Goal: Task Accomplishment & Management: Manage account settings

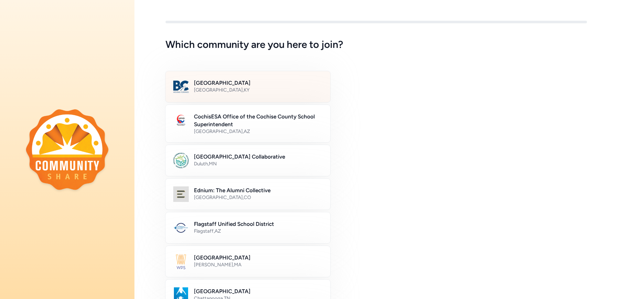
click at [223, 81] on h2 "[GEOGRAPHIC_DATA]" at bounding box center [258, 83] width 129 height 8
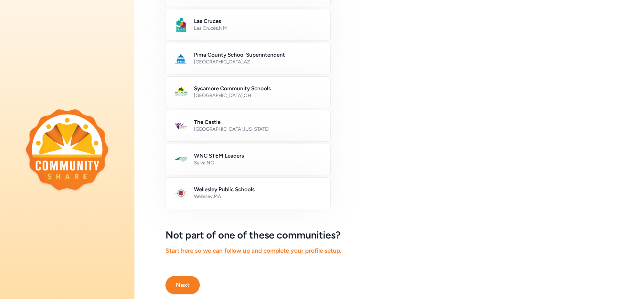
scroll to position [324, 0]
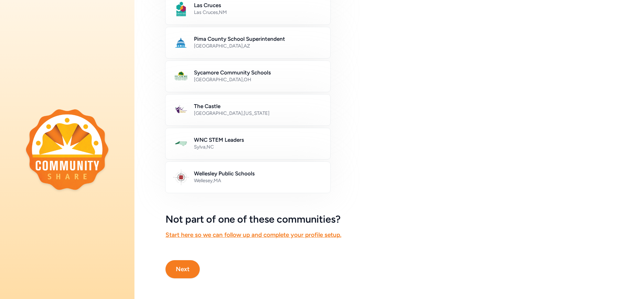
click at [178, 261] on button "Next" at bounding box center [182, 269] width 34 height 18
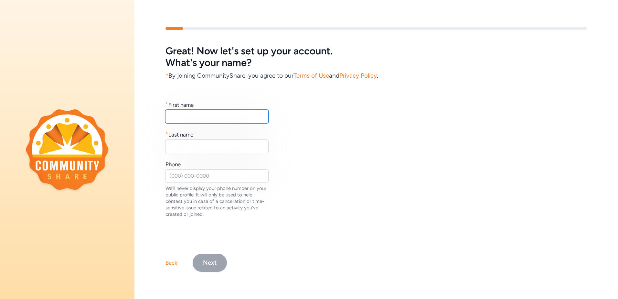
click at [196, 120] on input "text" at bounding box center [216, 117] width 103 height 14
type input "[PERSON_NAME]"
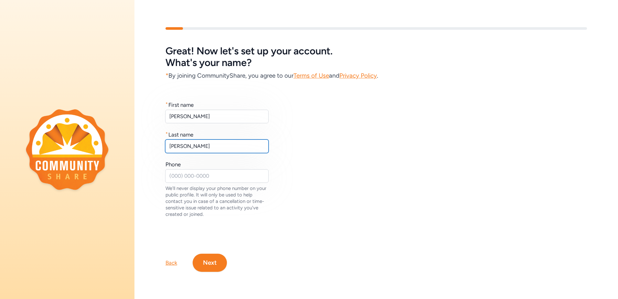
type input "[PERSON_NAME]"
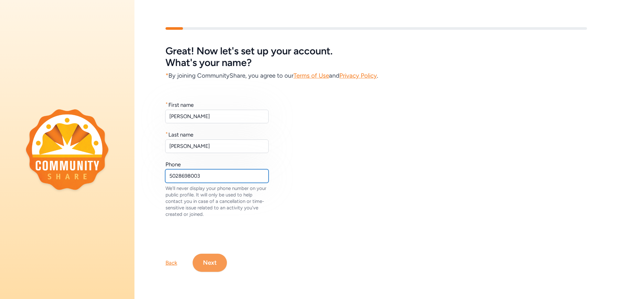
type input "5028698003"
click at [218, 257] on button "Next" at bounding box center [210, 262] width 34 height 18
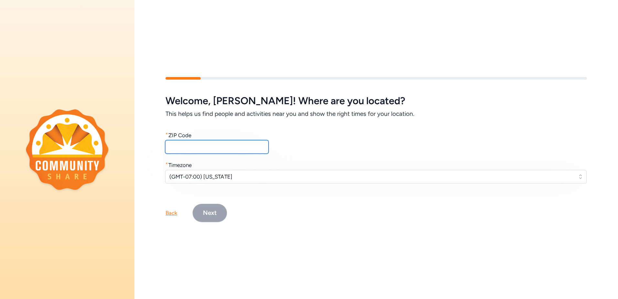
click at [200, 145] on input "text" at bounding box center [216, 147] width 103 height 14
type input "40165"
click at [214, 214] on button "Next" at bounding box center [210, 213] width 34 height 18
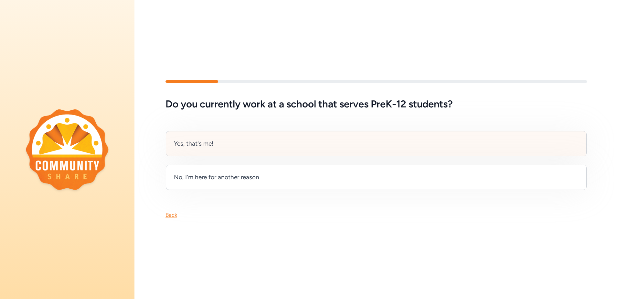
click at [219, 140] on div "Yes, that's me!" at bounding box center [376, 143] width 421 height 25
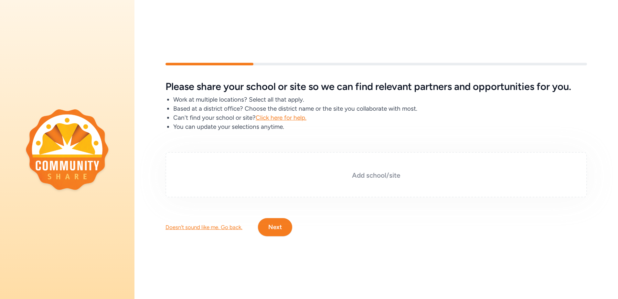
click at [272, 167] on div "Add school/site" at bounding box center [375, 174] width 421 height 45
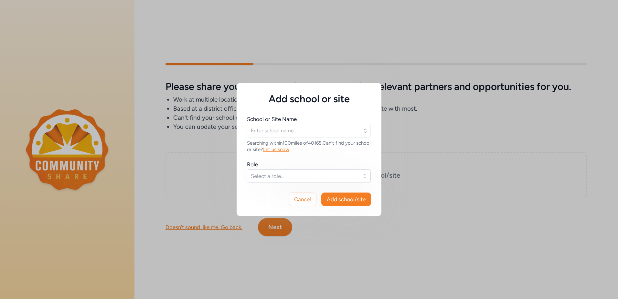
click at [364, 133] on icon "button" at bounding box center [365, 130] width 6 height 6
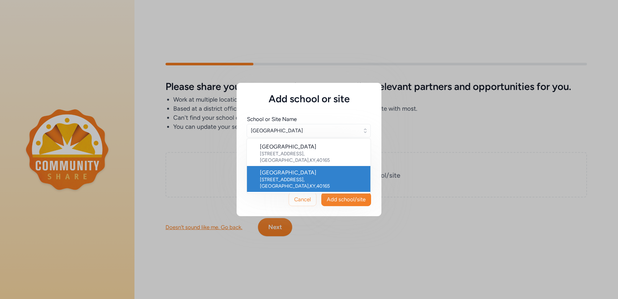
click at [323, 175] on div "[GEOGRAPHIC_DATA]" at bounding box center [312, 172] width 105 height 8
type input "[GEOGRAPHIC_DATA]"
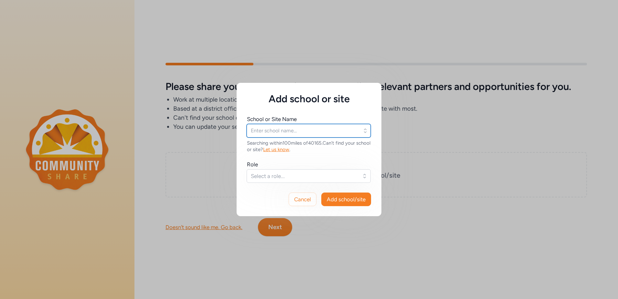
type input "[GEOGRAPHIC_DATA]"
click at [366, 177] on button "Select a role..." at bounding box center [309, 176] width 124 height 14
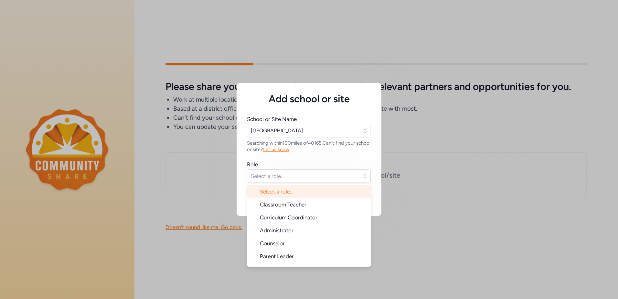
scroll to position [10, 0]
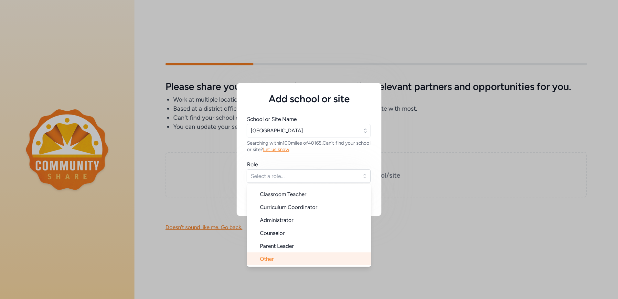
click at [298, 261] on li "Other" at bounding box center [309, 258] width 124 height 13
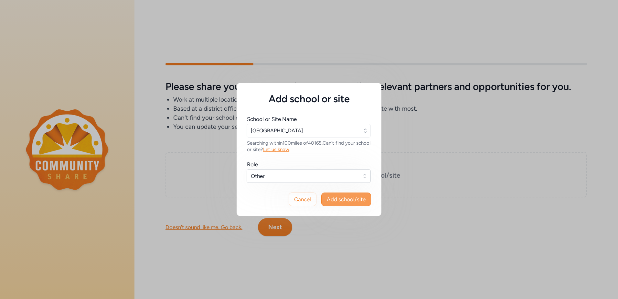
click at [345, 198] on span "Add school/site" at bounding box center [346, 199] width 39 height 8
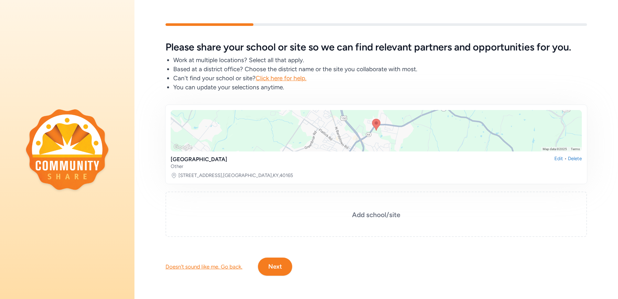
click at [282, 263] on button "Next" at bounding box center [275, 266] width 34 height 18
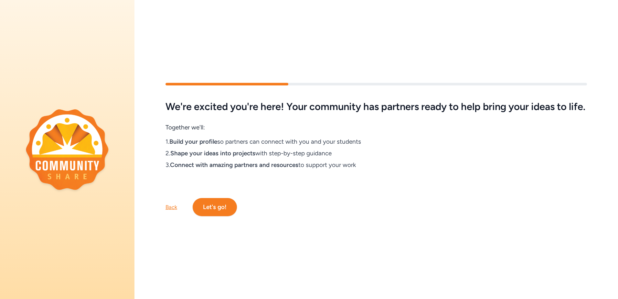
click at [216, 213] on button "Let's go!" at bounding box center [215, 207] width 44 height 18
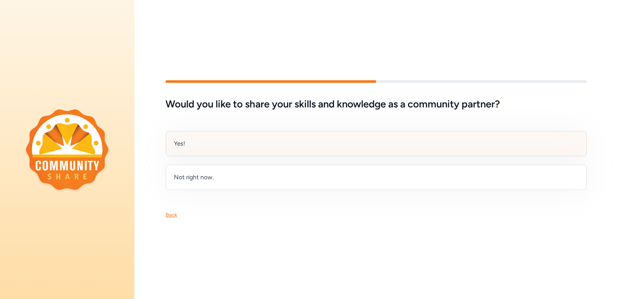
click at [217, 148] on div "Yes!" at bounding box center [376, 143] width 421 height 25
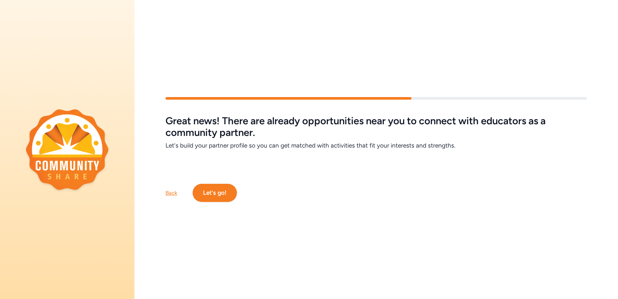
click at [224, 194] on button "Let's go!" at bounding box center [215, 193] width 44 height 18
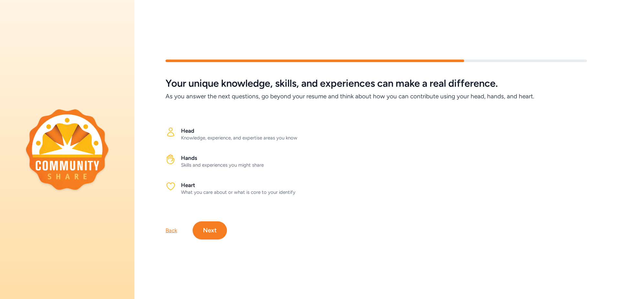
click at [218, 223] on button "Next" at bounding box center [210, 230] width 34 height 18
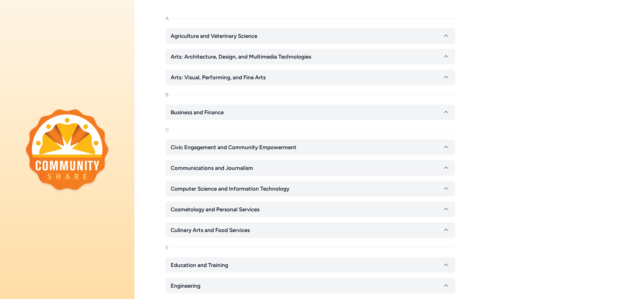
scroll to position [78, 0]
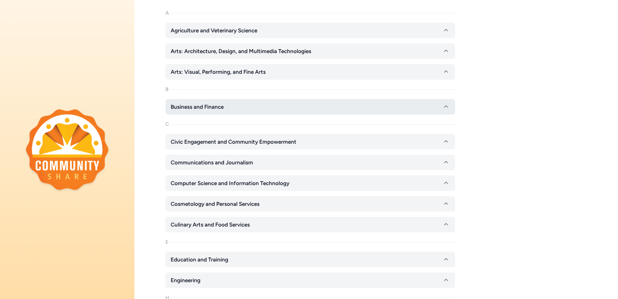
click at [402, 107] on button "Business and Finance" at bounding box center [310, 107] width 290 height 16
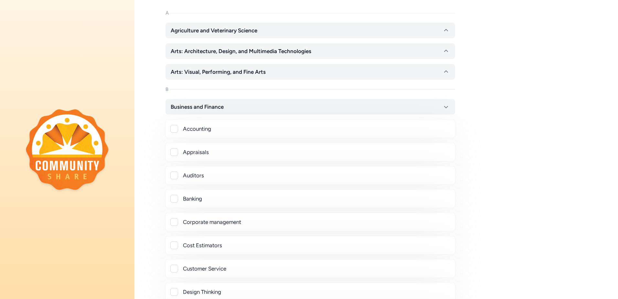
click at [179, 127] on div "Accounting" at bounding box center [310, 129] width 279 height 8
click at [174, 129] on div at bounding box center [174, 129] width 8 height 8
checkbox input "true"
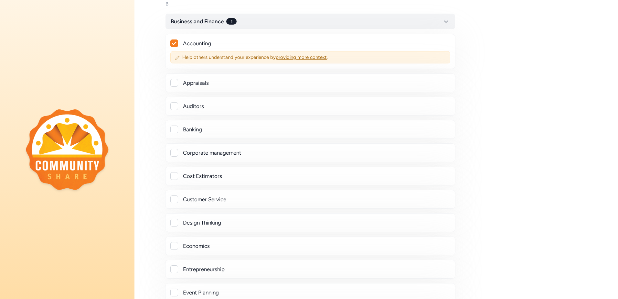
scroll to position [169, 0]
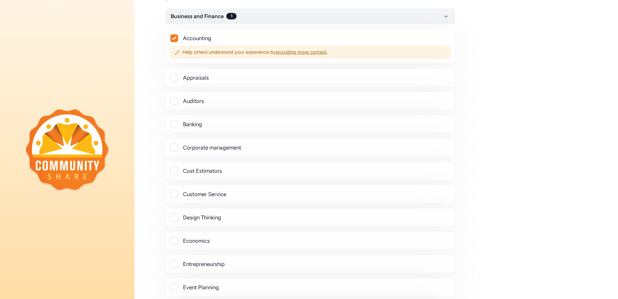
click at [175, 125] on div at bounding box center [174, 124] width 8 height 8
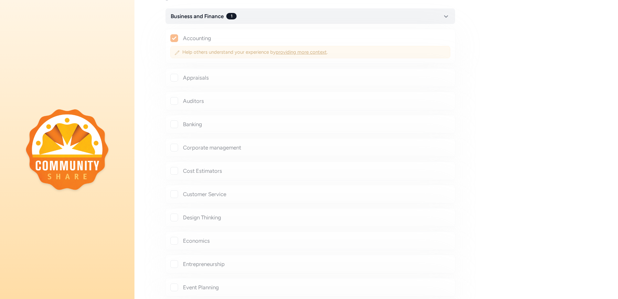
checkbox input "true"
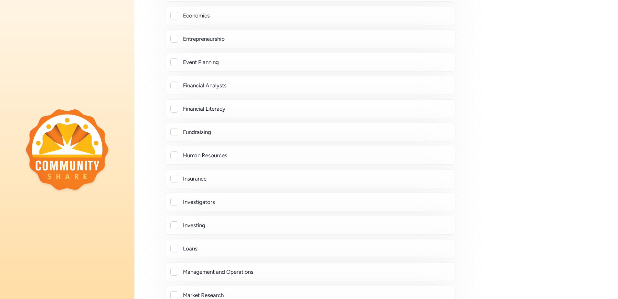
scroll to position [414, 0]
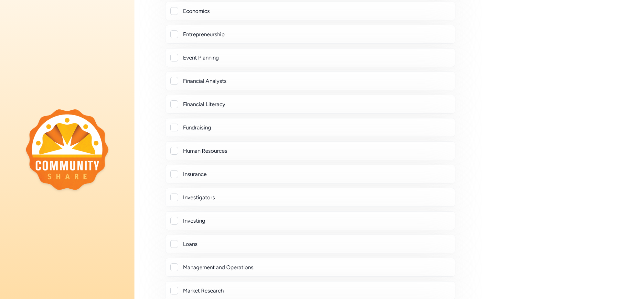
click at [175, 104] on div at bounding box center [174, 104] width 8 height 8
checkbox input "true"
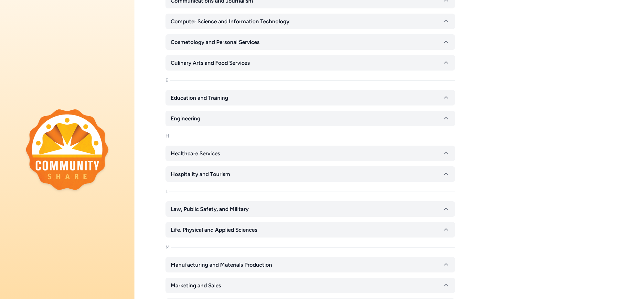
scroll to position [996, 0]
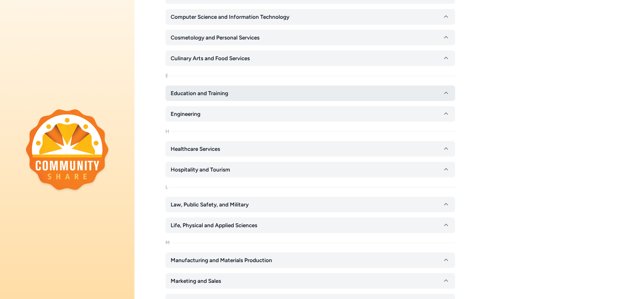
click at [445, 94] on icon "button" at bounding box center [446, 93] width 8 height 8
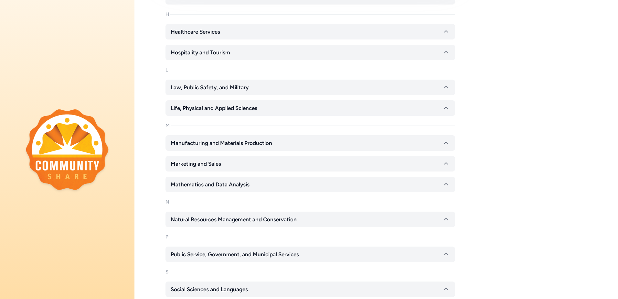
scroll to position [1681, 0]
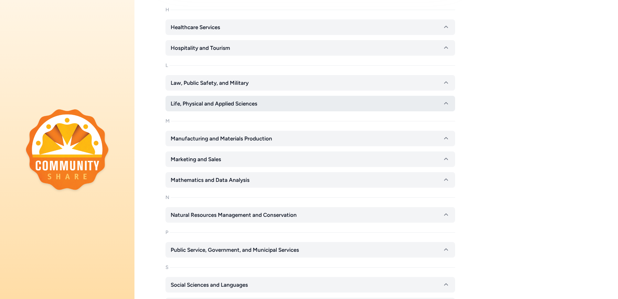
click at [446, 103] on icon "button" at bounding box center [446, 103] width 4 height 2
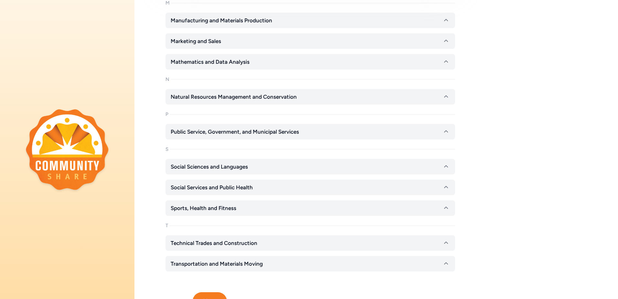
scroll to position [2181, 0]
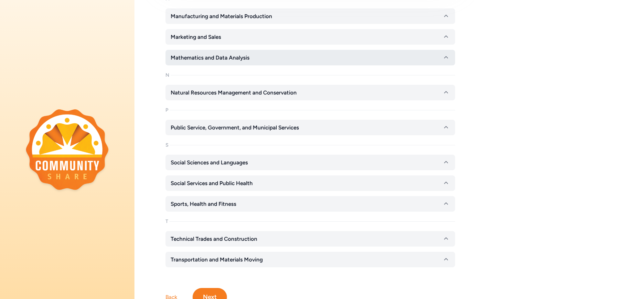
click at [447, 61] on icon "button" at bounding box center [446, 58] width 8 height 8
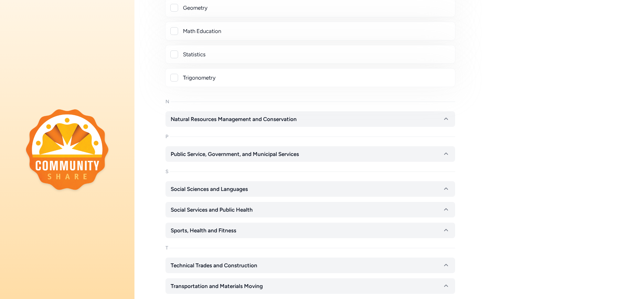
scroll to position [2452, 0]
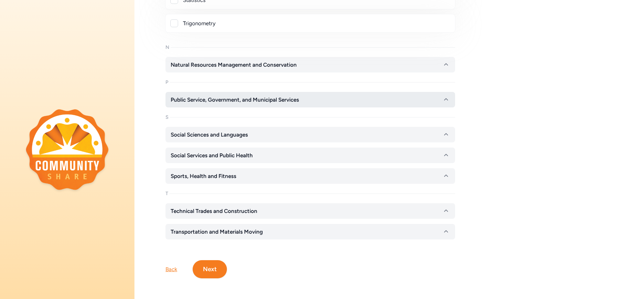
click at [440, 97] on button "Public Service, Government, and Municipal Services" at bounding box center [310, 100] width 290 height 16
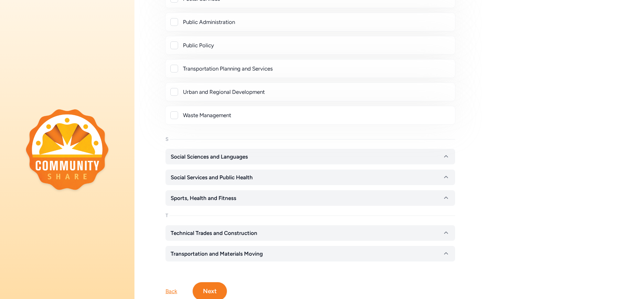
scroll to position [2689, 0]
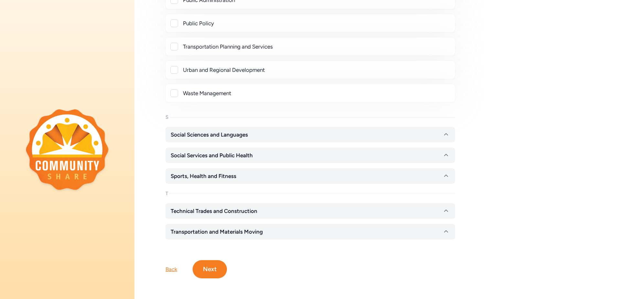
click at [213, 264] on button "Next" at bounding box center [210, 269] width 34 height 18
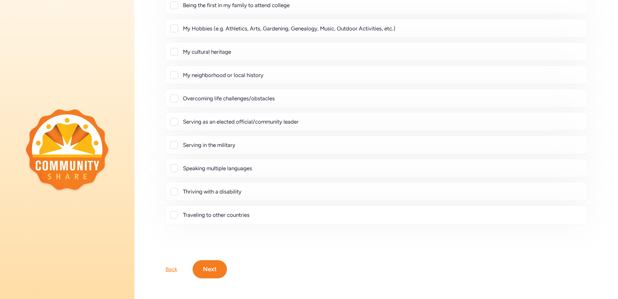
scroll to position [79, 0]
click at [215, 260] on button "Next" at bounding box center [210, 269] width 34 height 18
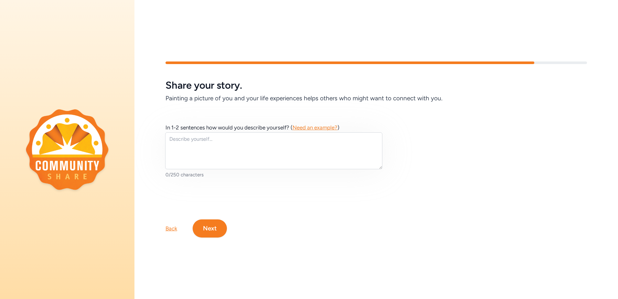
click at [208, 221] on button "Next" at bounding box center [210, 228] width 34 height 18
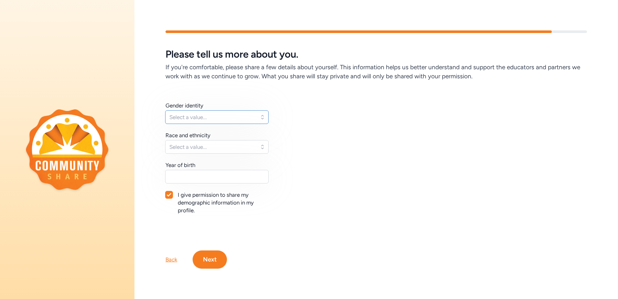
click at [261, 117] on button "Select a value..." at bounding box center [216, 117] width 103 height 14
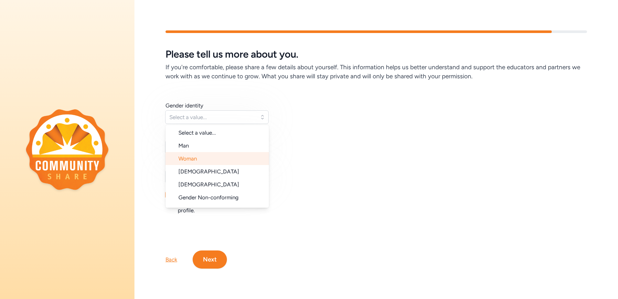
click at [236, 154] on li "Woman" at bounding box center [216, 158] width 103 height 13
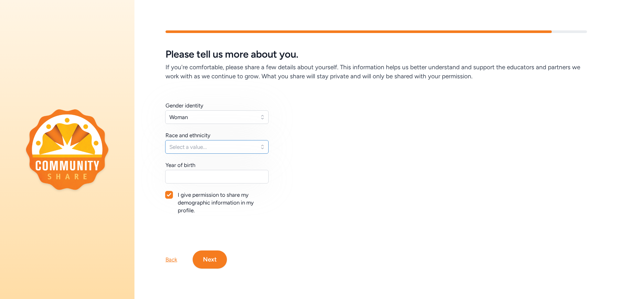
click at [260, 145] on button "Select a value..." at bounding box center [216, 147] width 103 height 14
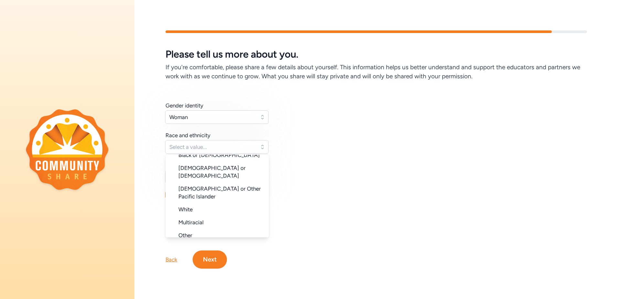
scroll to position [65, 0]
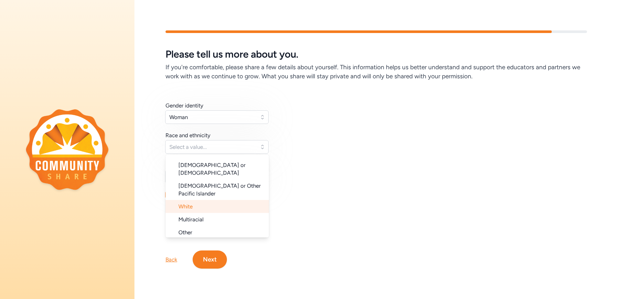
click at [213, 200] on li "White" at bounding box center [216, 206] width 103 height 13
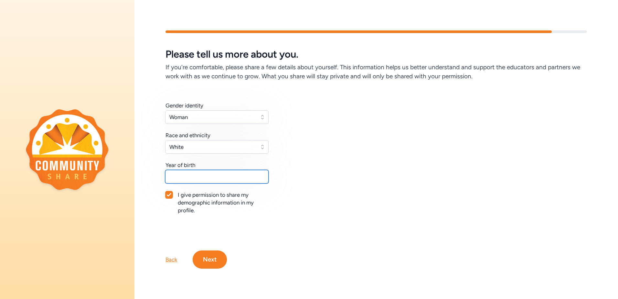
click at [233, 177] on input "text" at bounding box center [216, 177] width 103 height 14
type input "1970"
click at [170, 193] on icon at bounding box center [169, 195] width 5 height 4
checkbox input "false"
click at [215, 263] on button "Next" at bounding box center [210, 259] width 34 height 18
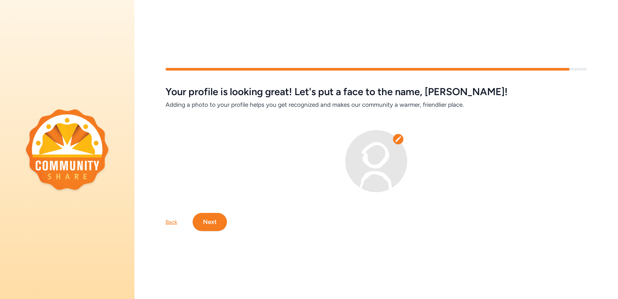
click at [210, 218] on button "Next" at bounding box center [210, 222] width 34 height 18
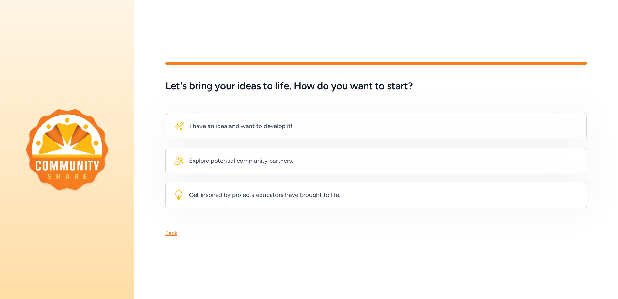
click at [171, 232] on div "Back" at bounding box center [171, 233] width 12 height 8
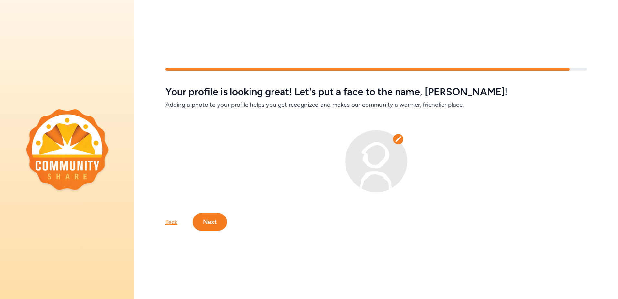
click at [365, 146] on img at bounding box center [376, 161] width 62 height 62
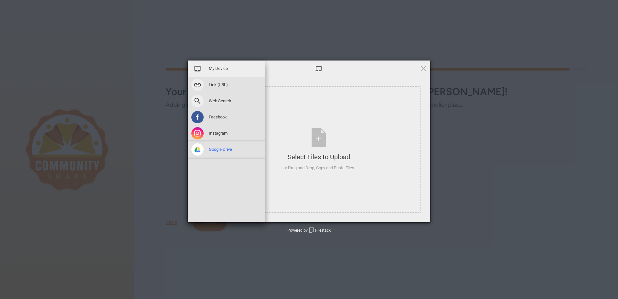
click at [226, 149] on span "Google Drive" at bounding box center [220, 149] width 23 height 6
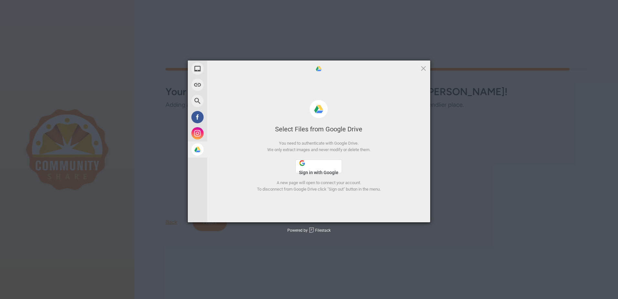
click at [318, 165] on button "Sign in with Google" at bounding box center [318, 166] width 47 height 14
click at [306, 168] on button "Sign in with Google" at bounding box center [318, 166] width 47 height 14
click at [422, 68] on span at bounding box center [423, 68] width 7 height 7
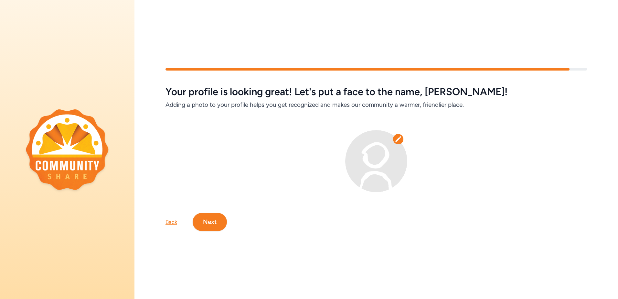
click at [215, 217] on button "Next" at bounding box center [210, 222] width 34 height 18
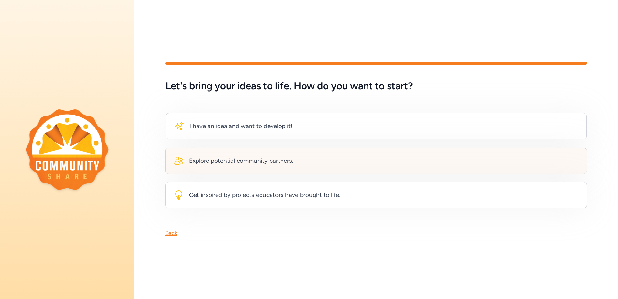
click at [229, 161] on div "Explore potential community partners." at bounding box center [241, 160] width 104 height 9
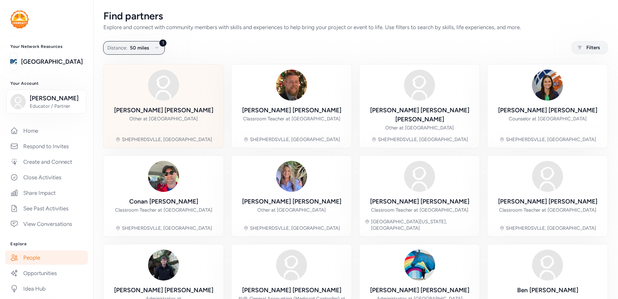
click at [166, 94] on img at bounding box center [163, 84] width 31 height 31
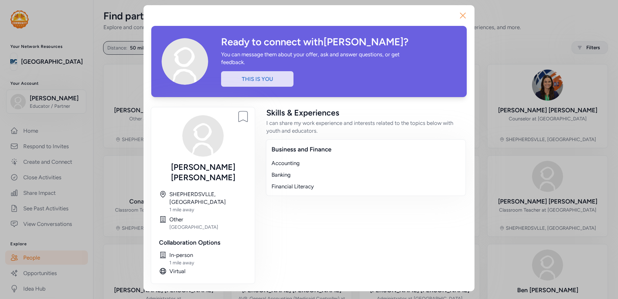
click at [462, 15] on icon "button" at bounding box center [462, 15] width 5 height 5
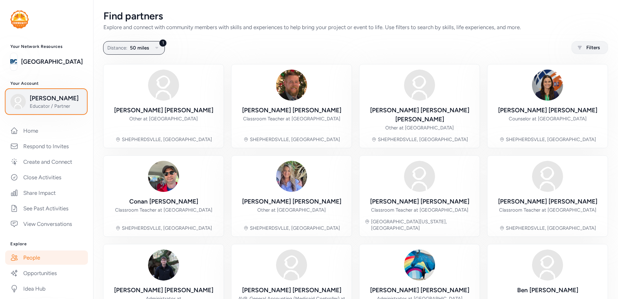
click at [49, 97] on span "[PERSON_NAME]" at bounding box center [56, 98] width 52 height 9
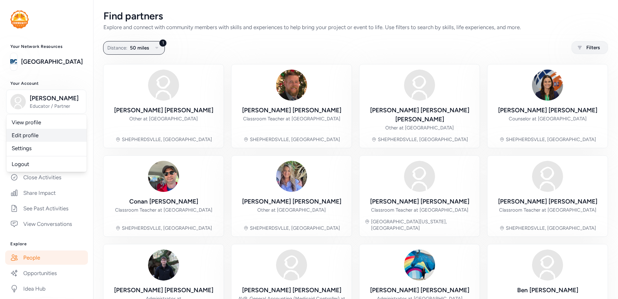
click at [23, 134] on link "Edit profile" at bounding box center [46, 135] width 80 height 13
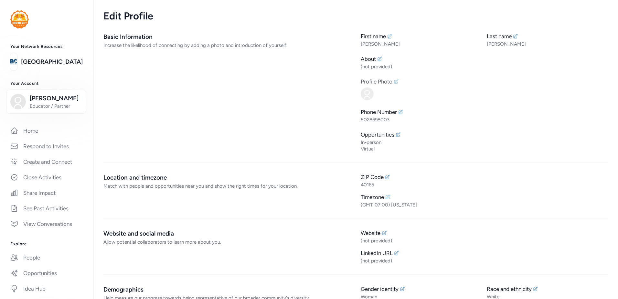
click at [394, 81] on icon at bounding box center [396, 81] width 5 height 5
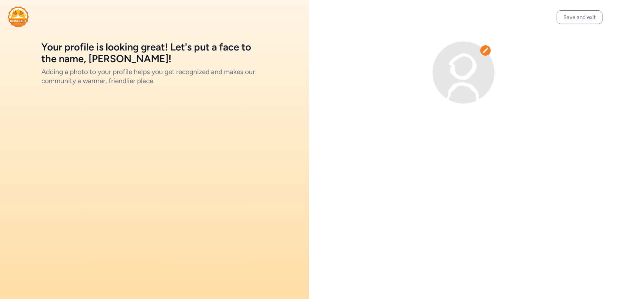
click at [487, 51] on icon at bounding box center [485, 50] width 6 height 6
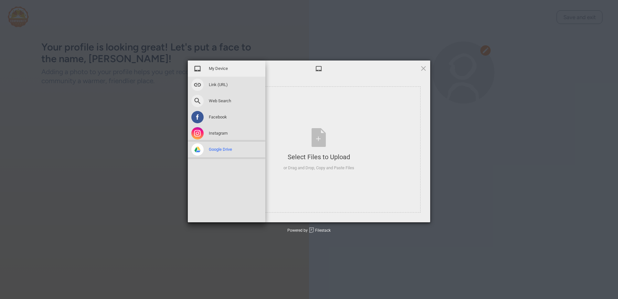
click at [219, 147] on span "Google Drive" at bounding box center [220, 149] width 23 height 6
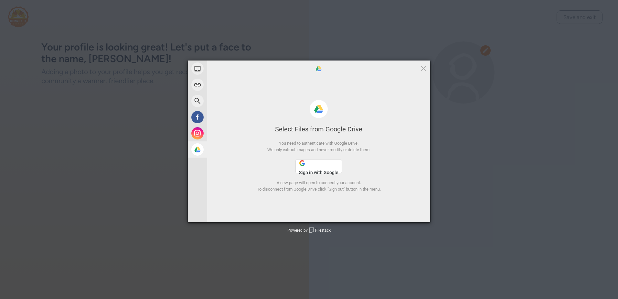
click at [311, 172] on span "Sign in with Google" at bounding box center [318, 172] width 39 height 5
click at [425, 68] on span at bounding box center [423, 68] width 7 height 7
